Goal: Information Seeking & Learning: Learn about a topic

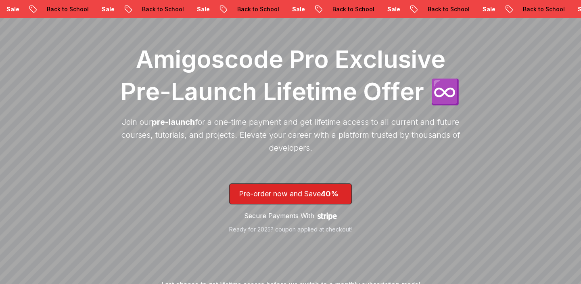
scroll to position [106, 0]
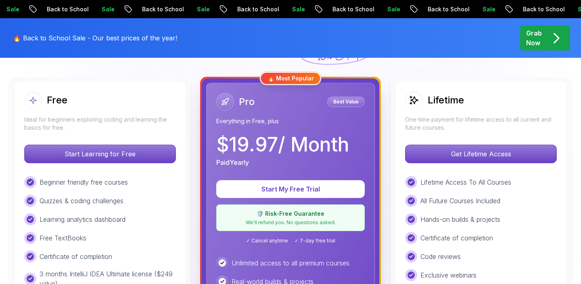
scroll to position [220, 0]
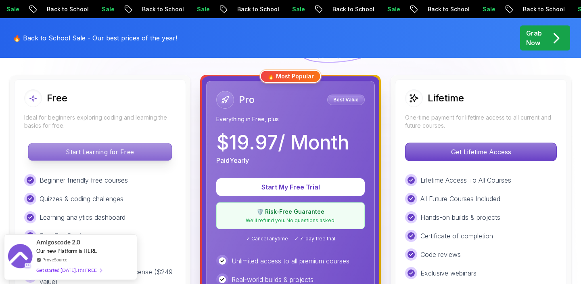
click at [134, 156] on p "Start Learning for Free" at bounding box center [99, 151] width 143 height 17
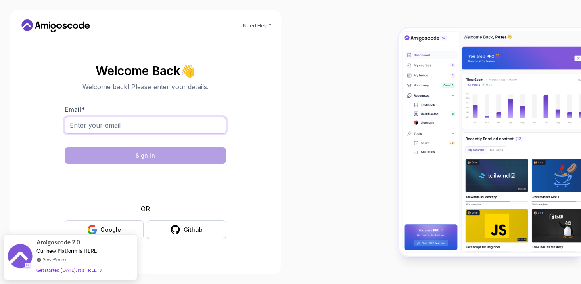
click at [143, 128] on input "Email *" at bounding box center [145, 125] width 161 height 17
type input "rexter.alcala@yahoo.com"
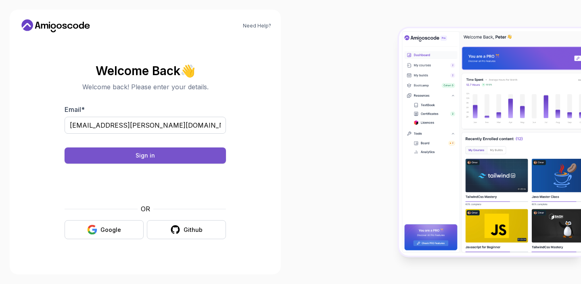
click at [191, 157] on button "Sign in" at bounding box center [145, 155] width 161 height 16
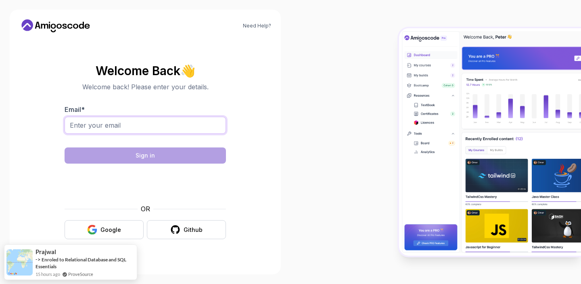
click at [138, 123] on input "Email *" at bounding box center [145, 125] width 161 height 17
click at [118, 126] on input "Email *" at bounding box center [145, 125] width 161 height 17
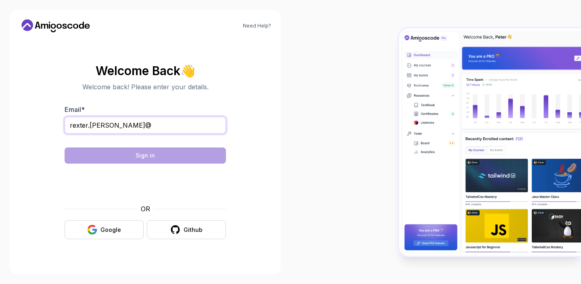
type input "rexter.alcala@yahoo.com"
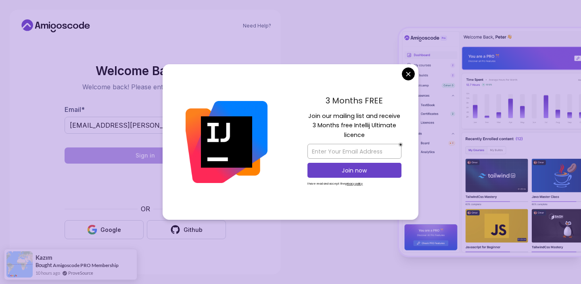
click at [410, 73] on body "Need Help? Welcome Back 👋 Welcome back! Please enter your details. Email * rext…" at bounding box center [290, 142] width 581 height 284
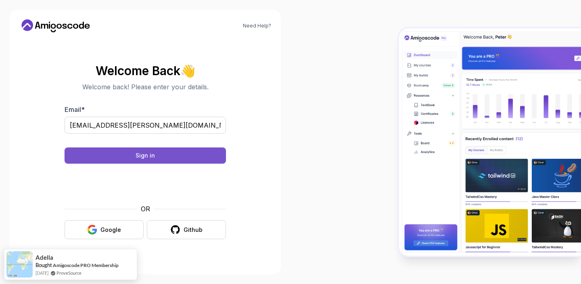
click at [161, 159] on button "Sign in" at bounding box center [145, 155] width 161 height 16
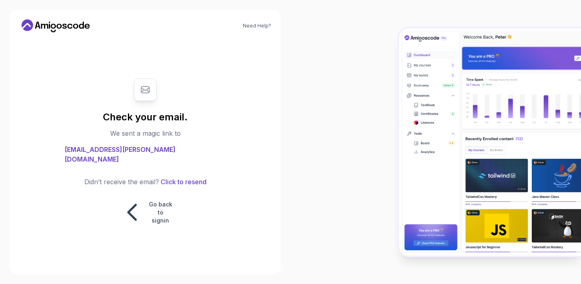
click at [160, 155] on span "rexter.alcala@yahoo.com" at bounding box center [145, 154] width 161 height 19
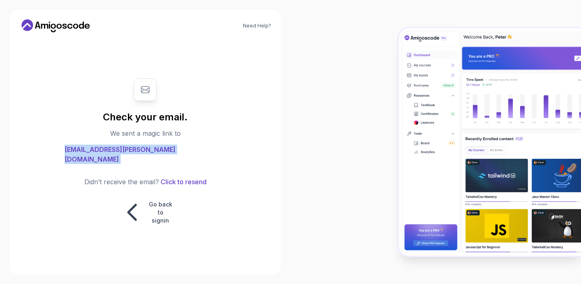
click at [160, 155] on span "rexter.alcala@yahoo.com" at bounding box center [145, 154] width 161 height 19
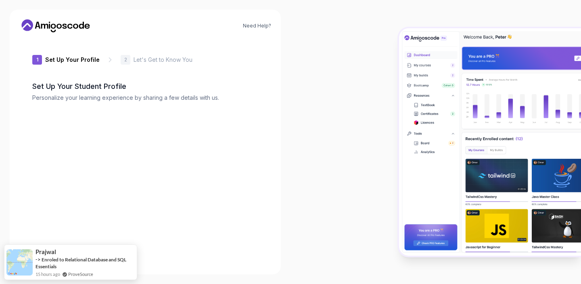
type input "shinyjaguar9251e"
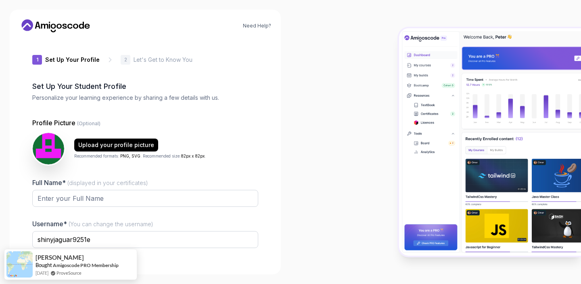
click at [270, 183] on div "1 Set Up Your Profile 1 Set Up Your Profile 2 Let's Get to Know You Set Up Your…" at bounding box center [145, 152] width 252 height 226
click at [150, 199] on input "Full Name* (displayed in your certificates)" at bounding box center [145, 198] width 226 height 17
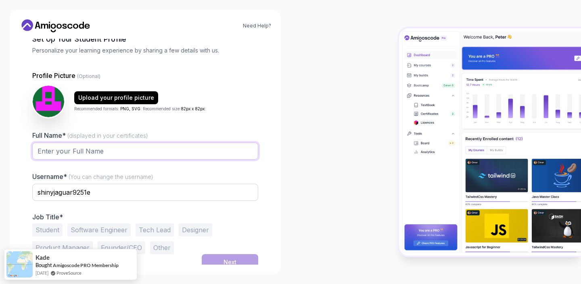
scroll to position [53, 0]
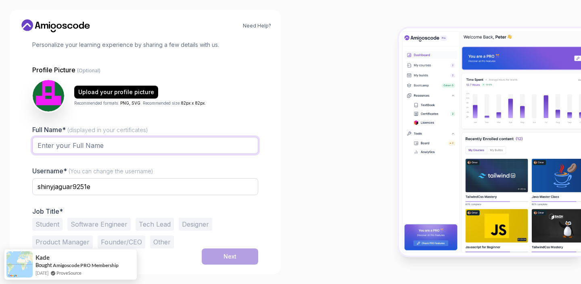
click at [178, 143] on input "Full Name* (displayed in your certificates)" at bounding box center [145, 145] width 226 height 17
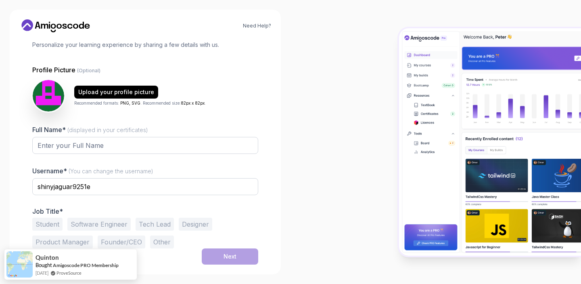
click at [46, 224] on button "Student" at bounding box center [47, 224] width 30 height 13
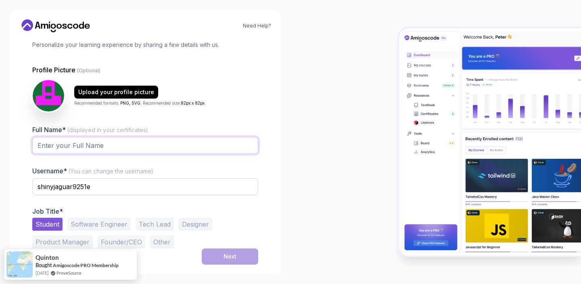
click at [118, 150] on input "Full Name* (displayed in your certificates)" at bounding box center [145, 145] width 226 height 17
type input "[PERSON_NAME]"
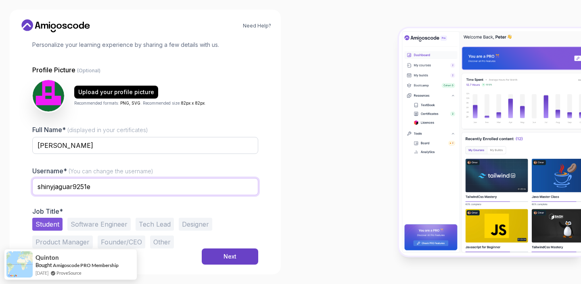
drag, startPoint x: 107, startPoint y: 187, endPoint x: 20, endPoint y: 185, distance: 86.4
click at [20, 185] on div "1 Set Up Your Profile 1 Set Up Your Profile 2 Let's Get to Know You Set Up Your…" at bounding box center [145, 99] width 252 height 226
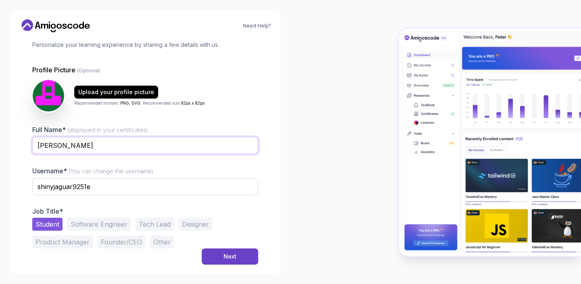
drag, startPoint x: 106, startPoint y: 145, endPoint x: 21, endPoint y: 143, distance: 85.2
click at [21, 143] on div "1 Set Up Your Profile 1 Set Up Your Profile 2 Let's Get to Know You Set Up Your…" at bounding box center [145, 99] width 252 height 226
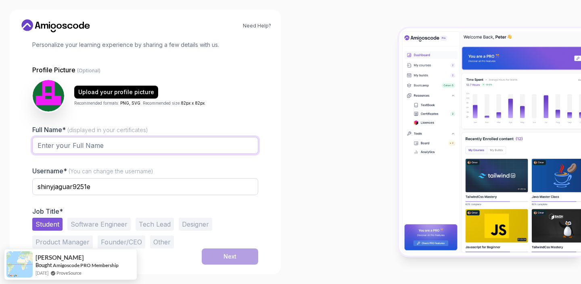
click at [103, 150] on input "Full Name* (displayed in your certificates)" at bounding box center [145, 145] width 226 height 17
paste input "Lennox"
click at [182, 143] on input "Lennox" at bounding box center [145, 145] width 226 height 17
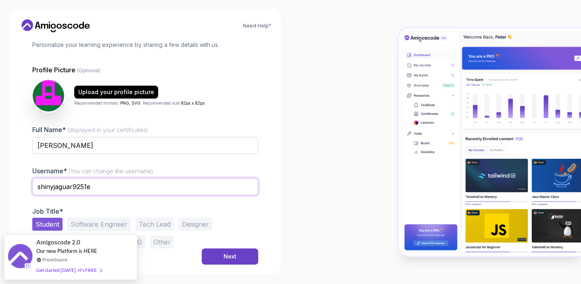
drag, startPoint x: 164, startPoint y: 184, endPoint x: 0, endPoint y: 186, distance: 163.5
click at [0, 186] on div "Need Help? 1 Set Up Your Profile 1 Set Up Your Profile 2 Let's Get to Know You …" at bounding box center [145, 142] width 291 height 284
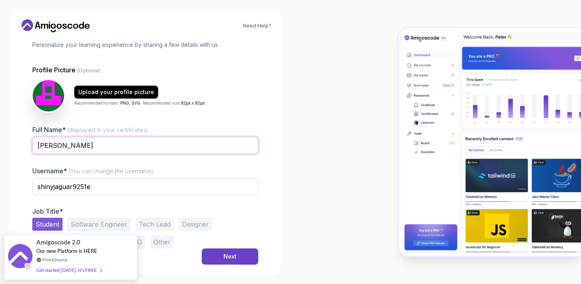
drag, startPoint x: 140, startPoint y: 149, endPoint x: 0, endPoint y: 139, distance: 140.8
click at [0, 139] on div "Need Help? 1 Set Up Your Profile 1 Set Up Your Profile 2 Let's Get to Know You …" at bounding box center [145, 142] width 291 height 284
type input "Rexter Alcala"
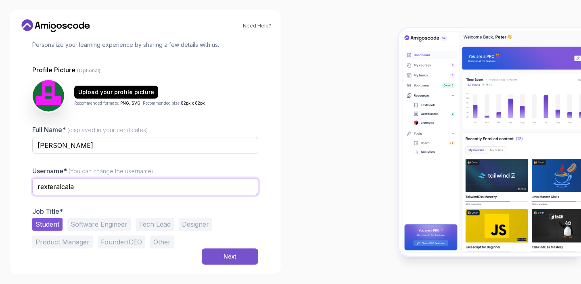
type input "rexteralcala"
click at [239, 258] on button "Next" at bounding box center [230, 256] width 57 height 16
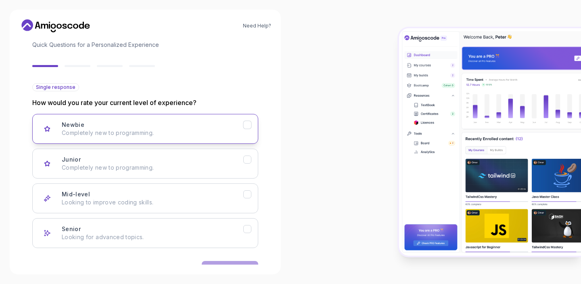
click at [247, 124] on icon "Newbie" at bounding box center [248, 125] width 8 height 8
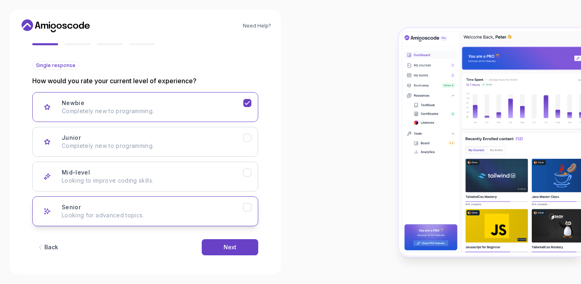
scroll to position [78, 0]
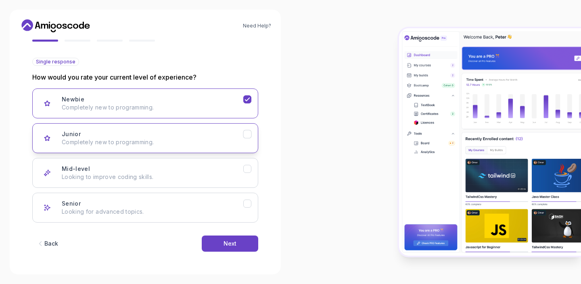
click at [247, 134] on icon "Junior" at bounding box center [247, 133] width 4 height 3
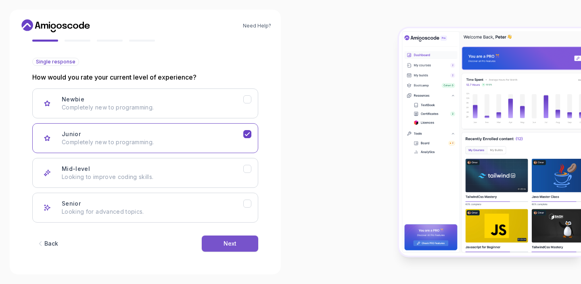
click at [238, 246] on button "Next" at bounding box center [230, 243] width 57 height 16
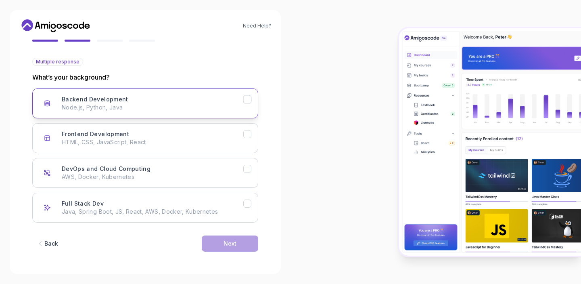
click at [250, 101] on icon "Backend Development" at bounding box center [248, 100] width 8 height 8
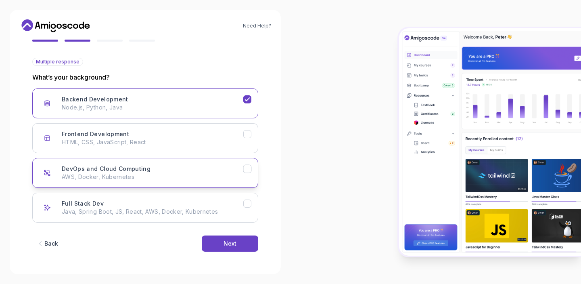
click at [249, 168] on icon "DevOps and Cloud Computing" at bounding box center [247, 168] width 4 height 3
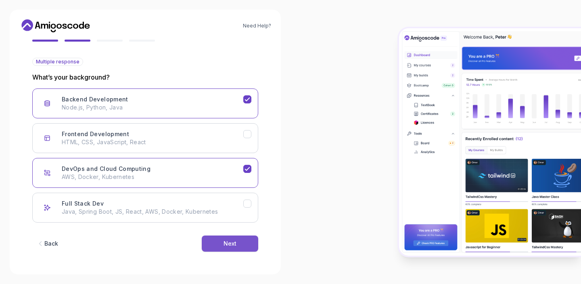
click at [241, 245] on button "Next" at bounding box center [230, 243] width 57 height 16
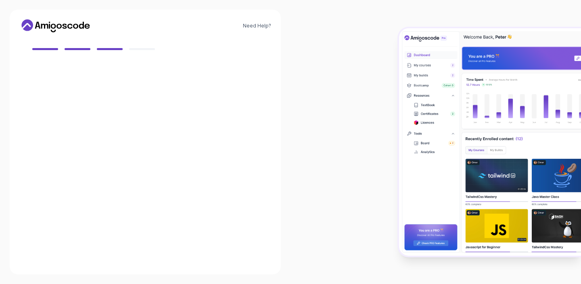
scroll to position [69, 0]
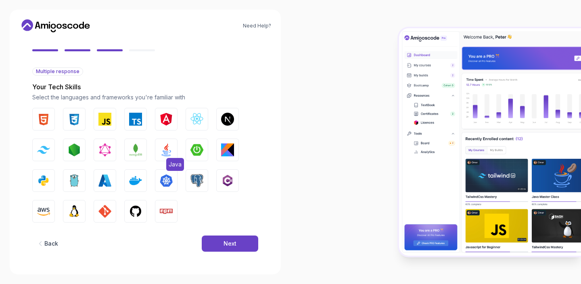
click at [161, 148] on img "button" at bounding box center [166, 149] width 13 height 13
click at [225, 242] on div "Next" at bounding box center [230, 243] width 13 height 8
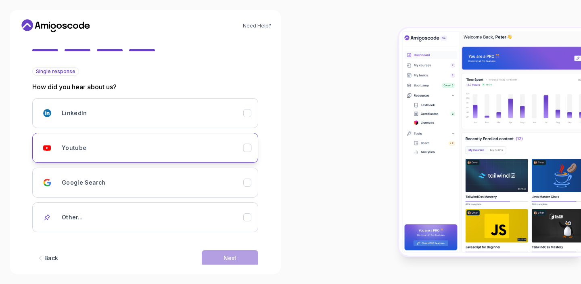
click at [249, 147] on icon "Youtube" at bounding box center [247, 147] width 4 height 3
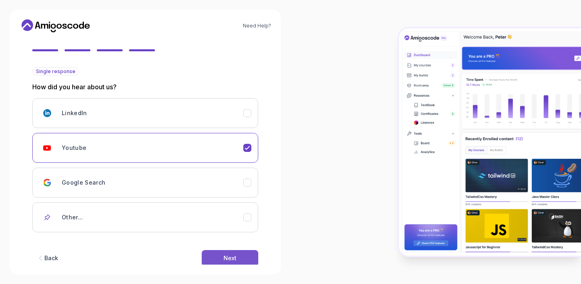
click at [242, 257] on button "Next" at bounding box center [230, 258] width 57 height 16
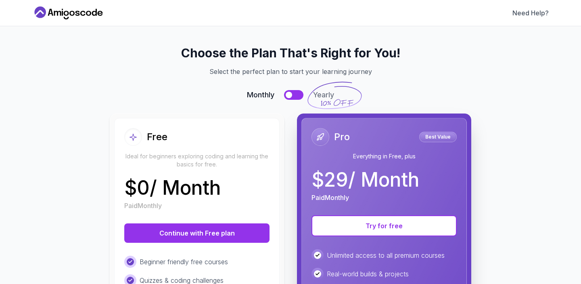
scroll to position [0, 0]
click at [242, 257] on div "Beginner friendly free courses" at bounding box center [196, 262] width 145 height 12
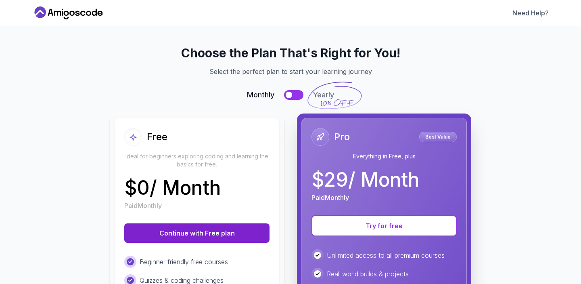
click at [242, 233] on button "Continue with Free plan" at bounding box center [196, 232] width 145 height 19
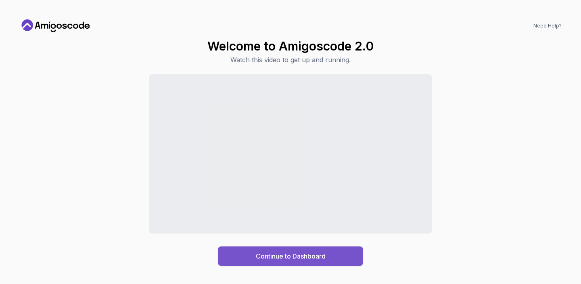
click at [262, 254] on div "Continue to Dashboard" at bounding box center [291, 256] width 70 height 10
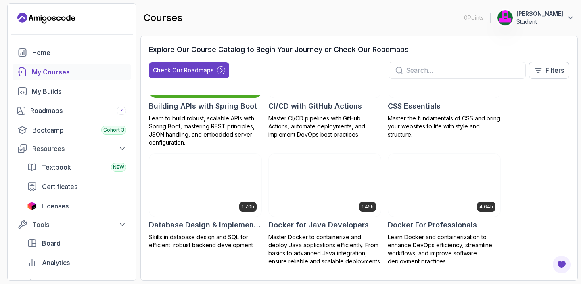
scroll to position [172, 0]
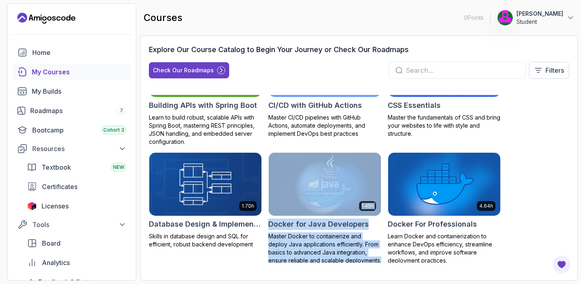
click at [321, 228] on h2 "Docker for Java Developers" at bounding box center [318, 223] width 101 height 11
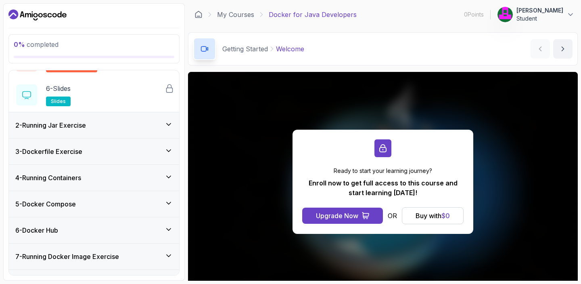
scroll to position [261, 0]
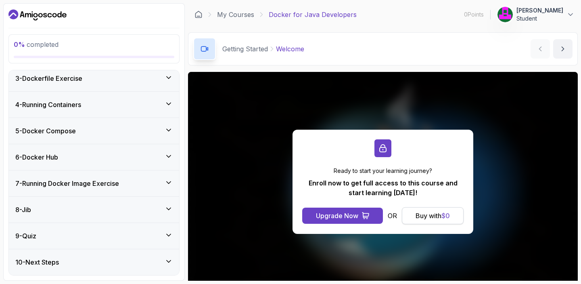
click at [440, 214] on div "Buy with $ 0" at bounding box center [433, 216] width 34 height 10
click at [444, 216] on span "$ 0" at bounding box center [446, 216] width 8 height 8
